Goal: Task Accomplishment & Management: Manage account settings

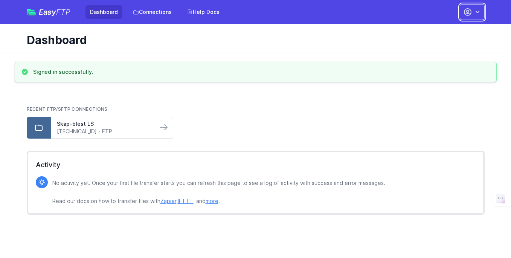
click at [477, 15] on icon "button" at bounding box center [477, 12] width 8 height 8
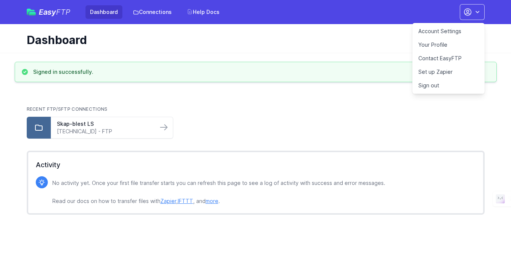
click at [437, 30] on link "Account Settings" at bounding box center [448, 31] width 72 height 14
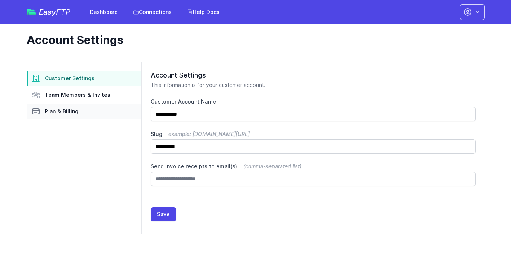
click at [76, 116] on link "Plan & Billing" at bounding box center [84, 111] width 114 height 15
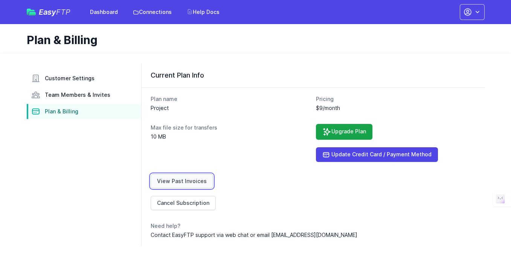
click at [195, 182] on link "View Past Invoices" at bounding box center [182, 181] width 62 height 14
